Goal: Task Accomplishment & Management: Manage account settings

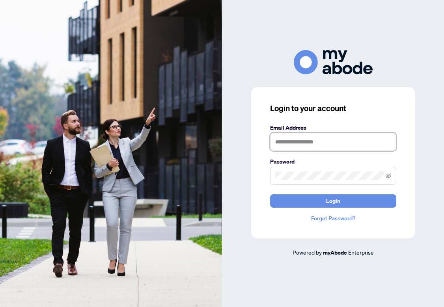
type input "**********"
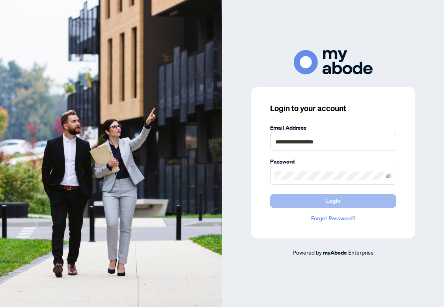
click at [307, 203] on button "Login" at bounding box center [333, 200] width 126 height 13
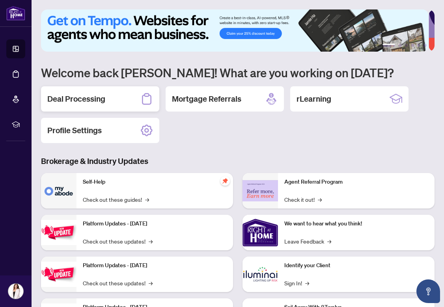
click at [84, 101] on h2 "Deal Processing" at bounding box center [76, 98] width 58 height 11
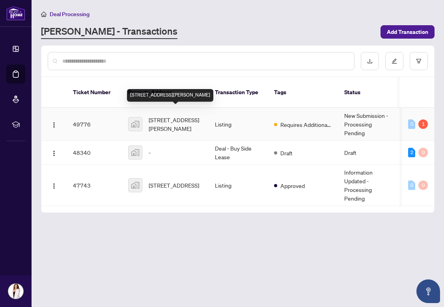
click at [166, 118] on span "[STREET_ADDRESS][PERSON_NAME]" at bounding box center [176, 124] width 54 height 17
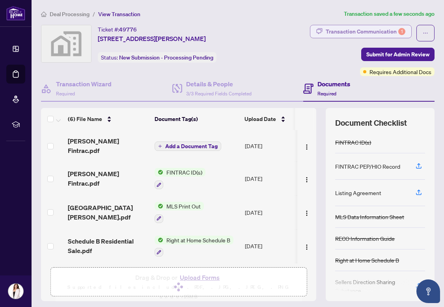
click at [369, 29] on div "Transaction Communication 1" at bounding box center [366, 31] width 80 height 13
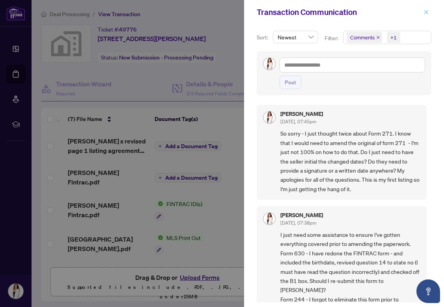
click at [429, 15] on button "button" at bounding box center [426, 11] width 10 height 9
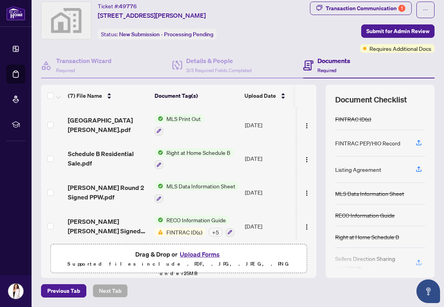
scroll to position [23, 0]
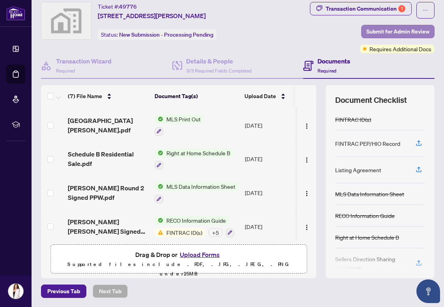
click at [368, 28] on span "Submit for Admin Review" at bounding box center [397, 31] width 63 height 13
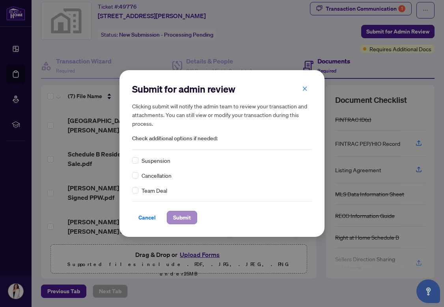
click at [182, 212] on span "Submit" at bounding box center [182, 217] width 18 height 13
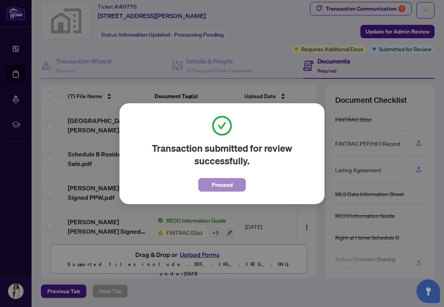
click at [214, 179] on span "Proceed" at bounding box center [222, 185] width 21 height 13
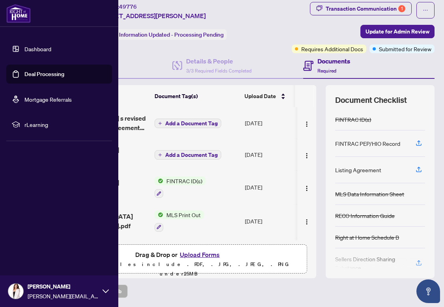
scroll to position [0, 0]
click at [47, 50] on link "Dashboard" at bounding box center [37, 48] width 27 height 7
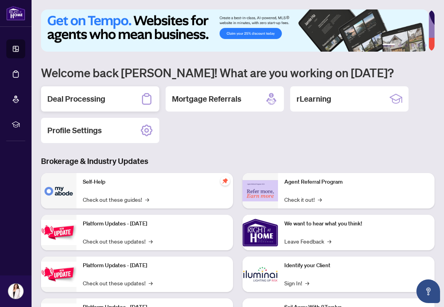
click at [91, 91] on div "Deal Processing" at bounding box center [100, 98] width 118 height 25
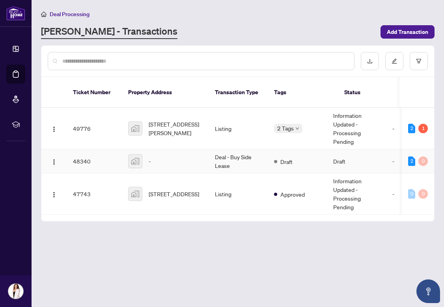
click at [232, 149] on td "Deal - Buy Side Lease" at bounding box center [238, 161] width 59 height 24
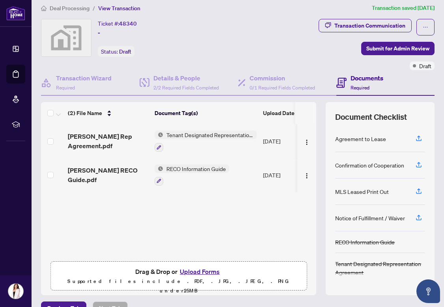
scroll to position [6, 0]
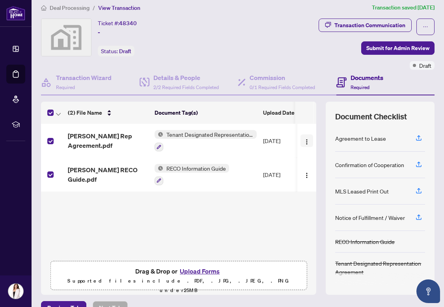
click at [304, 141] on img "button" at bounding box center [307, 142] width 6 height 6
click at [65, 9] on span "Deal Processing" at bounding box center [70, 7] width 40 height 7
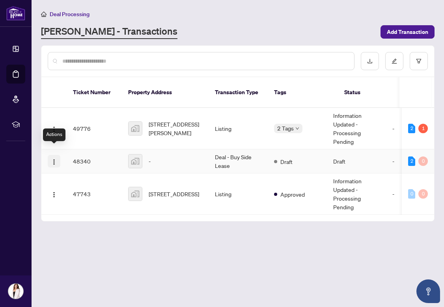
click at [52, 159] on img "button" at bounding box center [54, 162] width 6 height 6
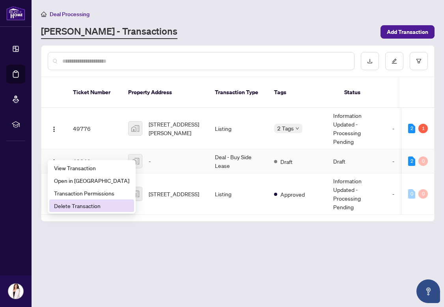
click at [62, 210] on li "Delete Transaction" at bounding box center [91, 206] width 85 height 13
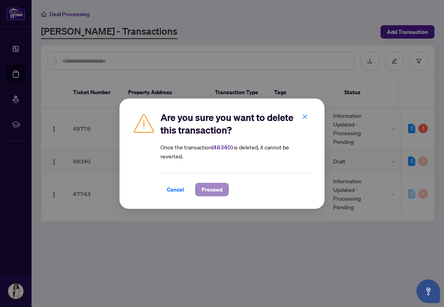
click at [205, 189] on span "Proceed" at bounding box center [212, 189] width 21 height 13
